Goal: Information Seeking & Learning: Check status

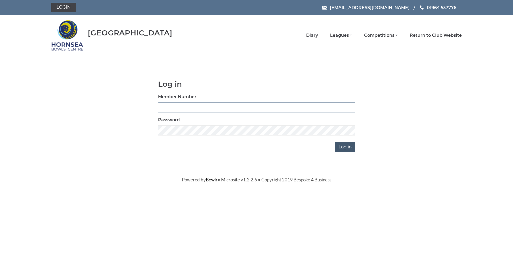
type input "0320"
click at [344, 147] on input "Log in" at bounding box center [345, 147] width 20 height 10
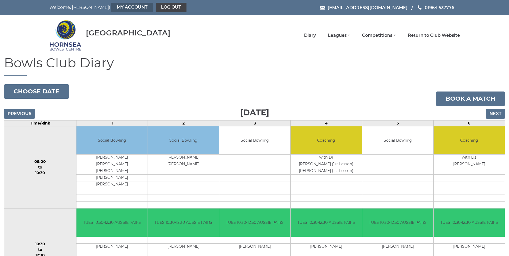
click at [111, 6] on link "My Account" at bounding box center [132, 8] width 42 height 10
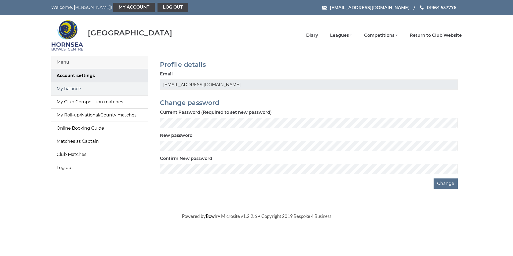
click at [76, 88] on link "My balance" at bounding box center [99, 88] width 97 height 13
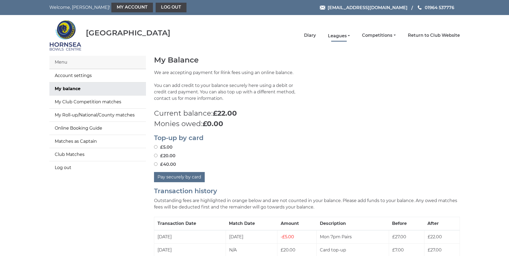
click at [341, 36] on link "Leagues" at bounding box center [339, 36] width 22 height 6
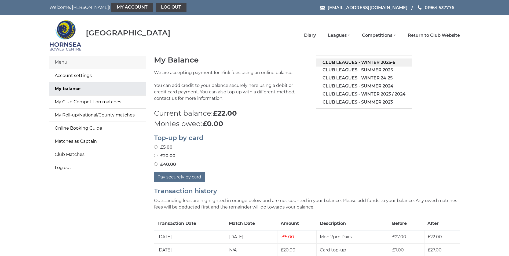
click at [348, 61] on link "Club leagues - Winter 2025-6" at bounding box center [364, 63] width 96 height 8
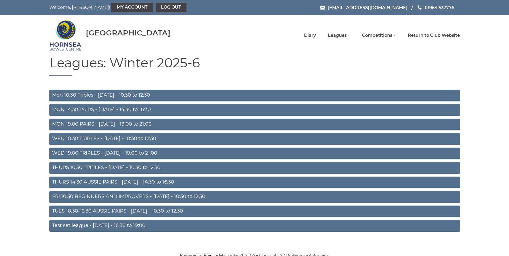
click at [104, 123] on link "MON 19.00 PAIRS - [DATE] - 19:00 to 21:00" at bounding box center [254, 125] width 411 height 12
